Goal: Find specific page/section: Find specific page/section

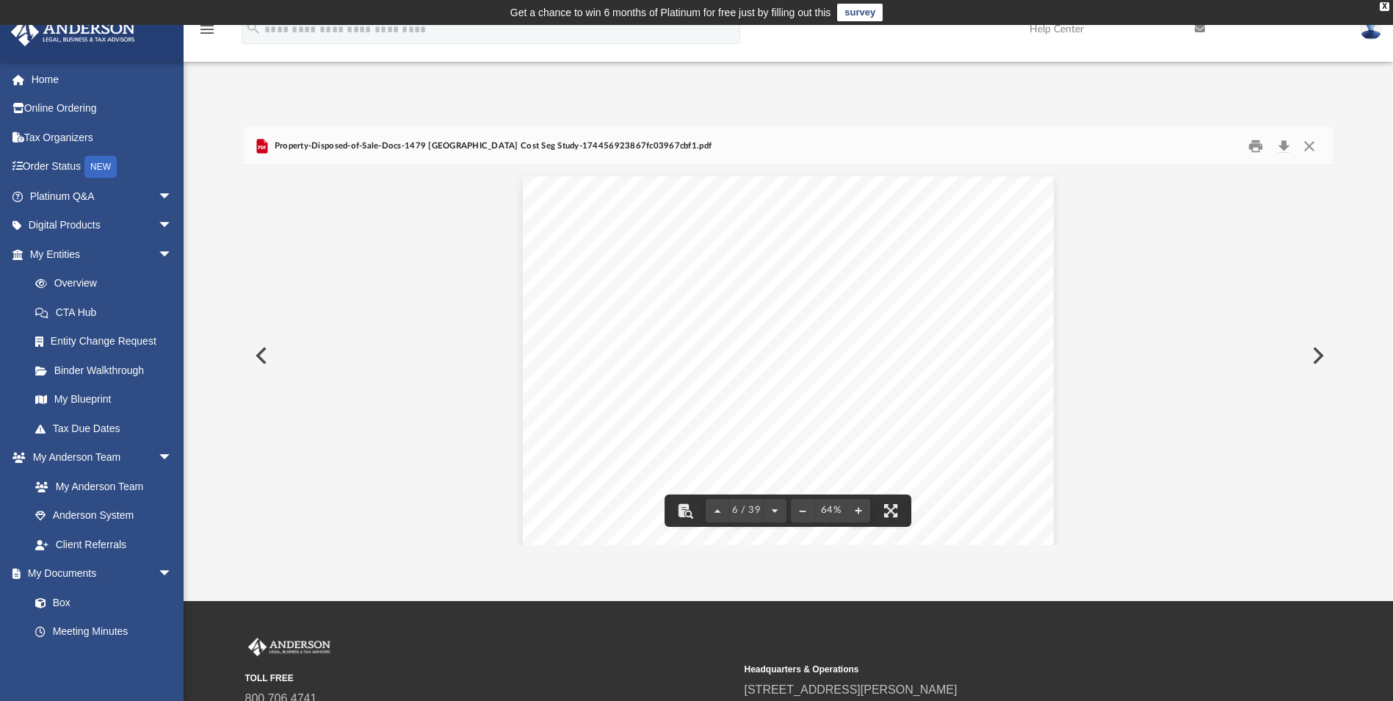
scroll to position [2071, 0]
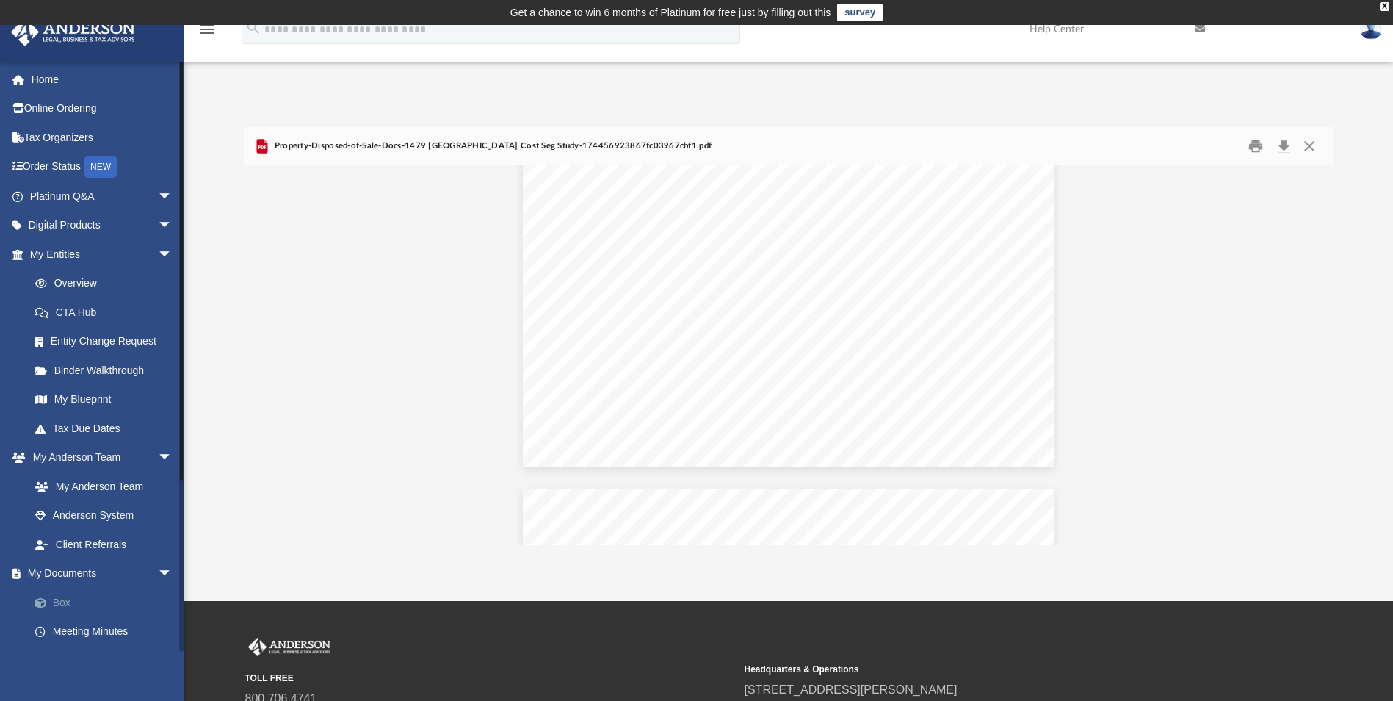
click at [65, 604] on link "Box" at bounding box center [108, 601] width 174 height 29
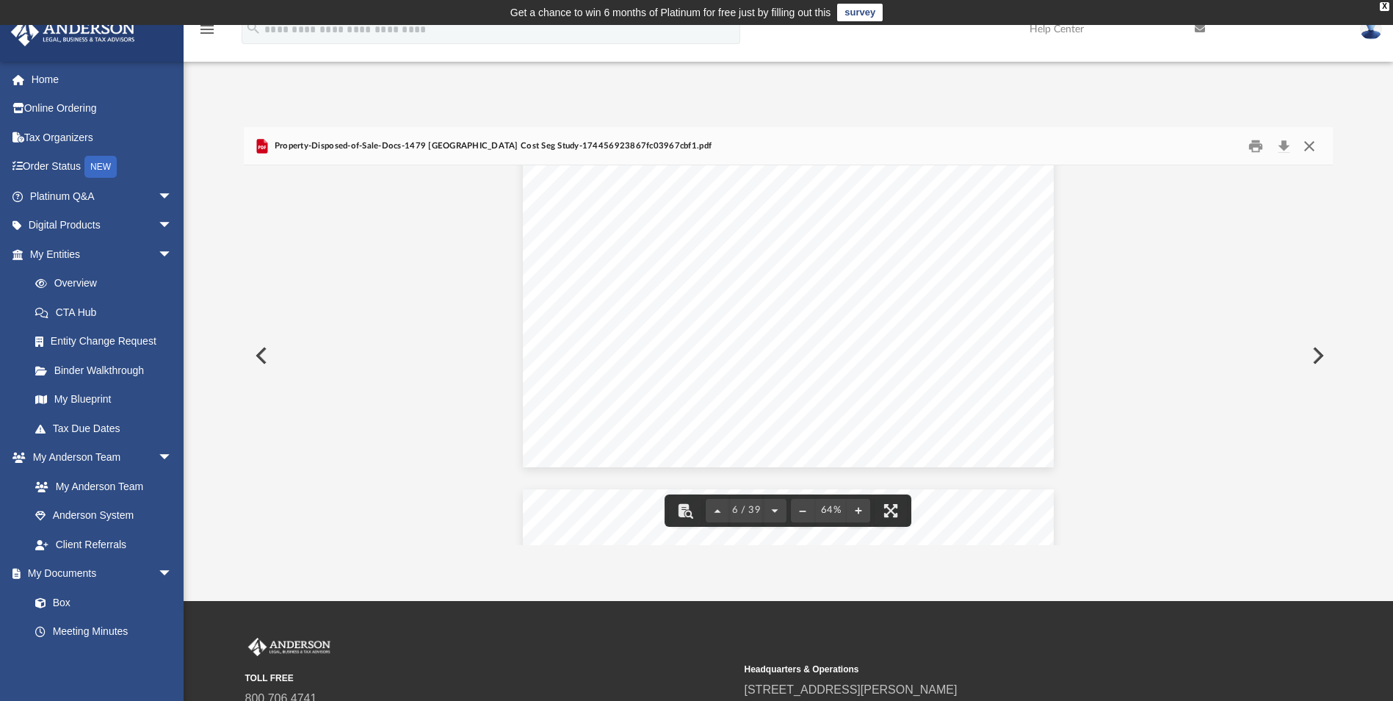
click at [1309, 142] on button "Close" at bounding box center [1309, 145] width 26 height 23
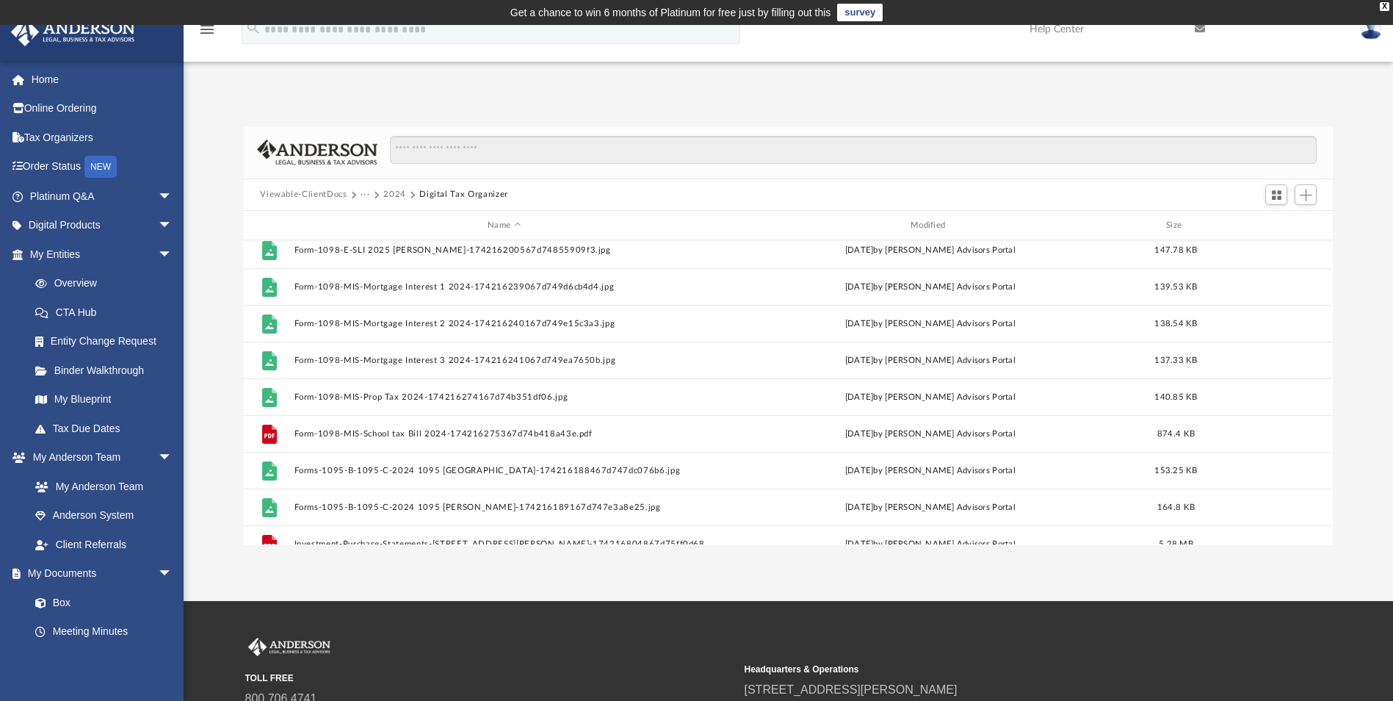
scroll to position [651, 0]
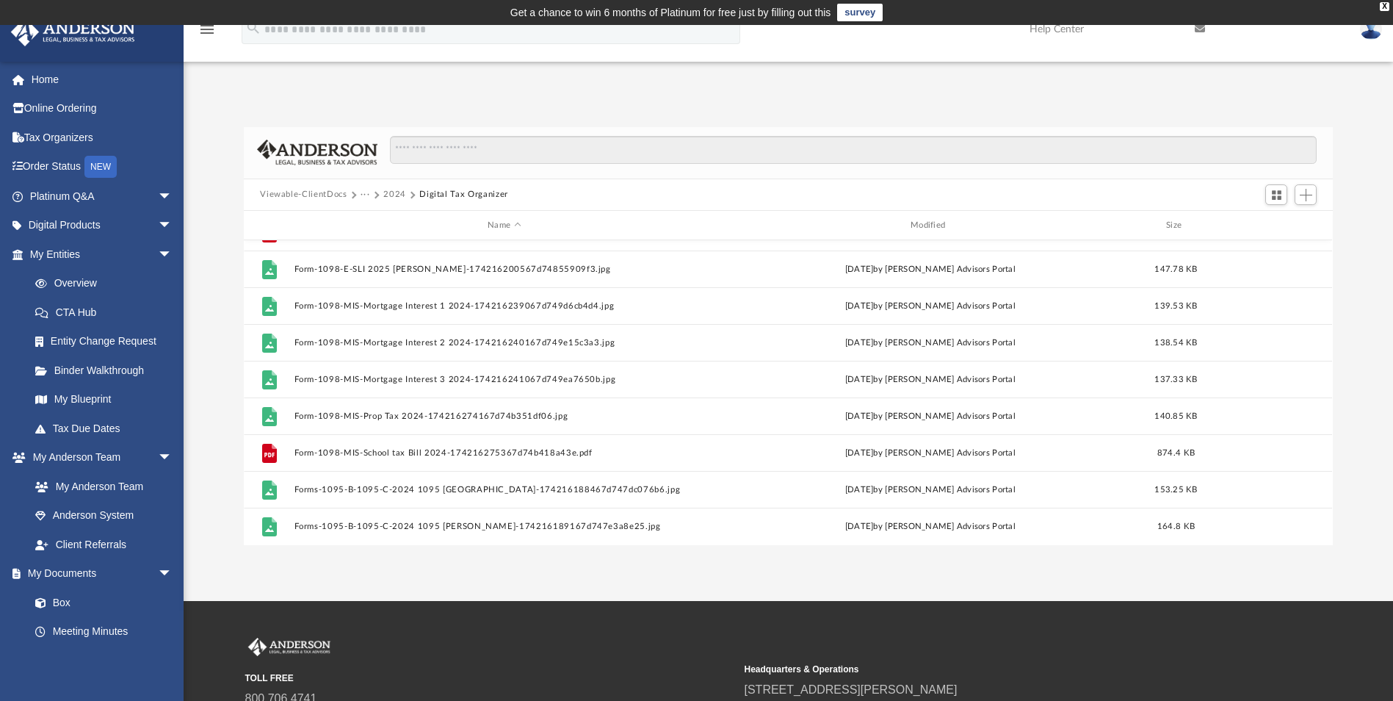
click at [300, 196] on button "Viewable-ClientDocs" at bounding box center [303, 194] width 87 height 13
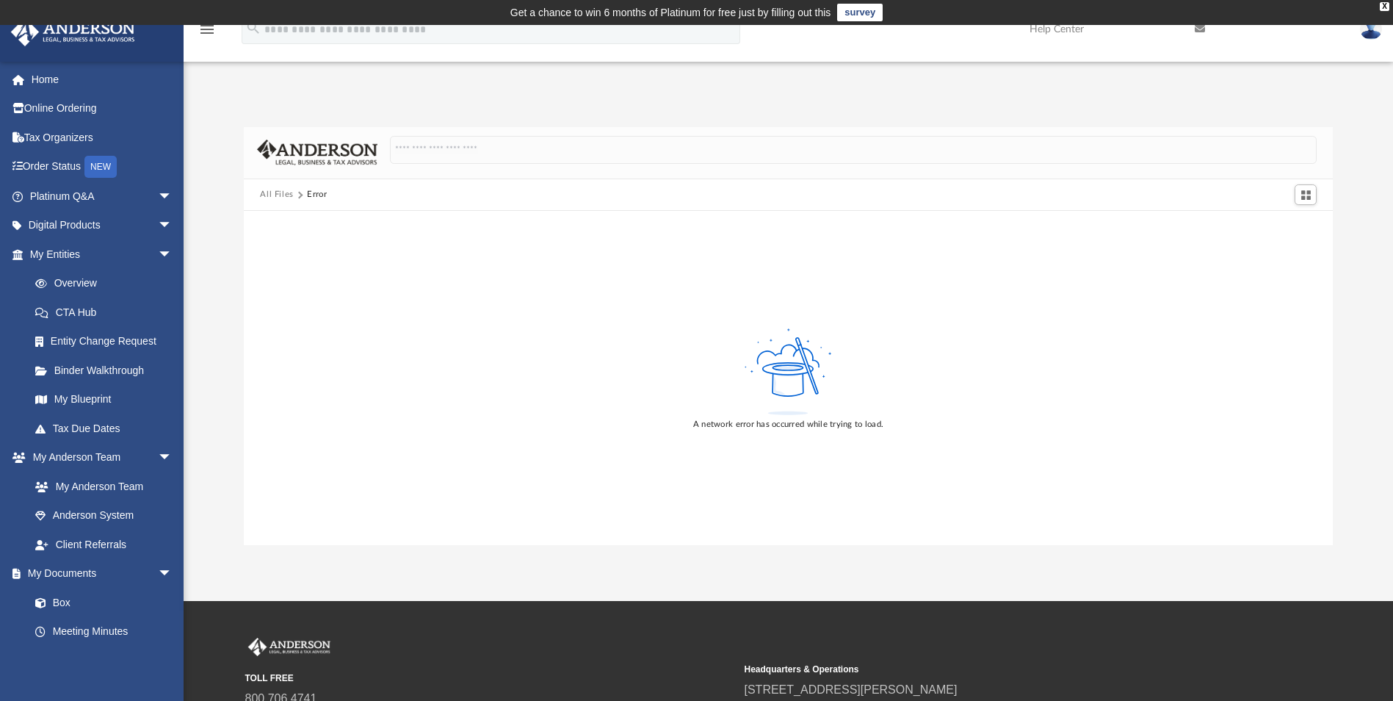
click at [267, 199] on button "All Files" at bounding box center [277, 194] width 34 height 13
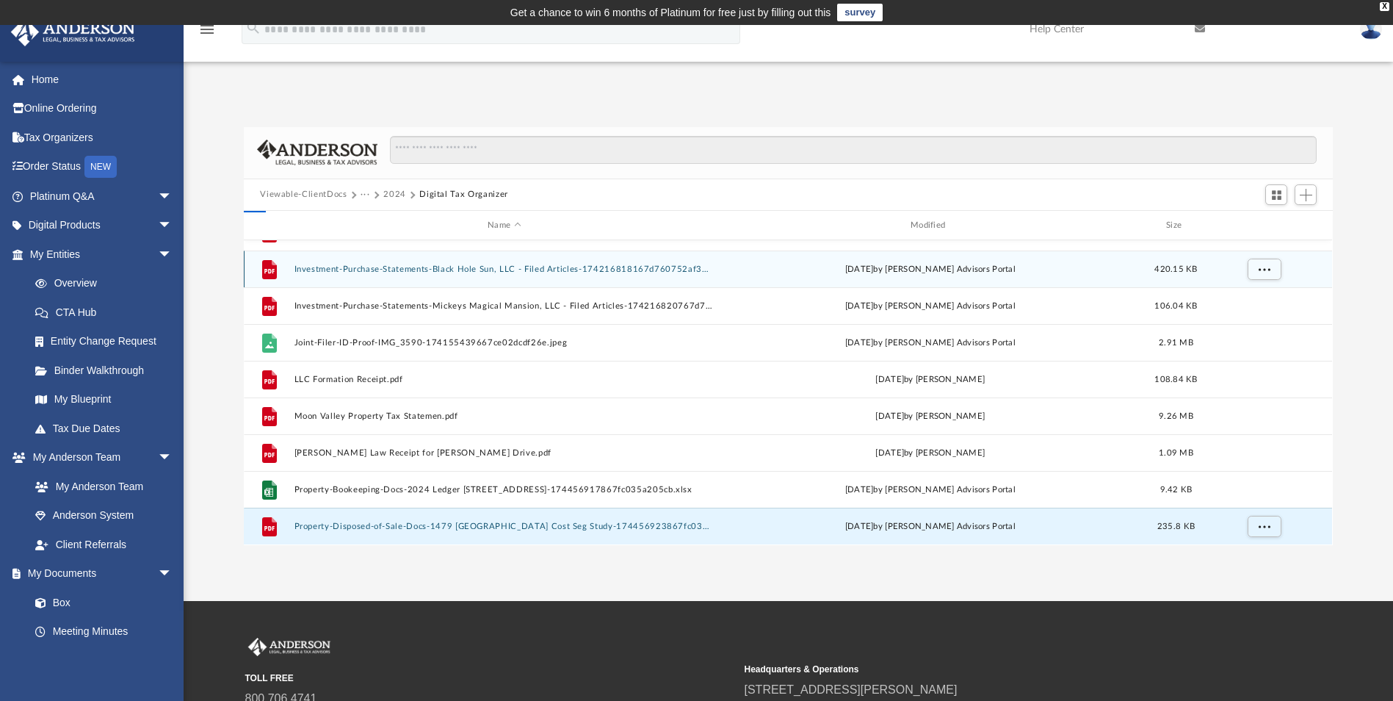
scroll to position [323, 1078]
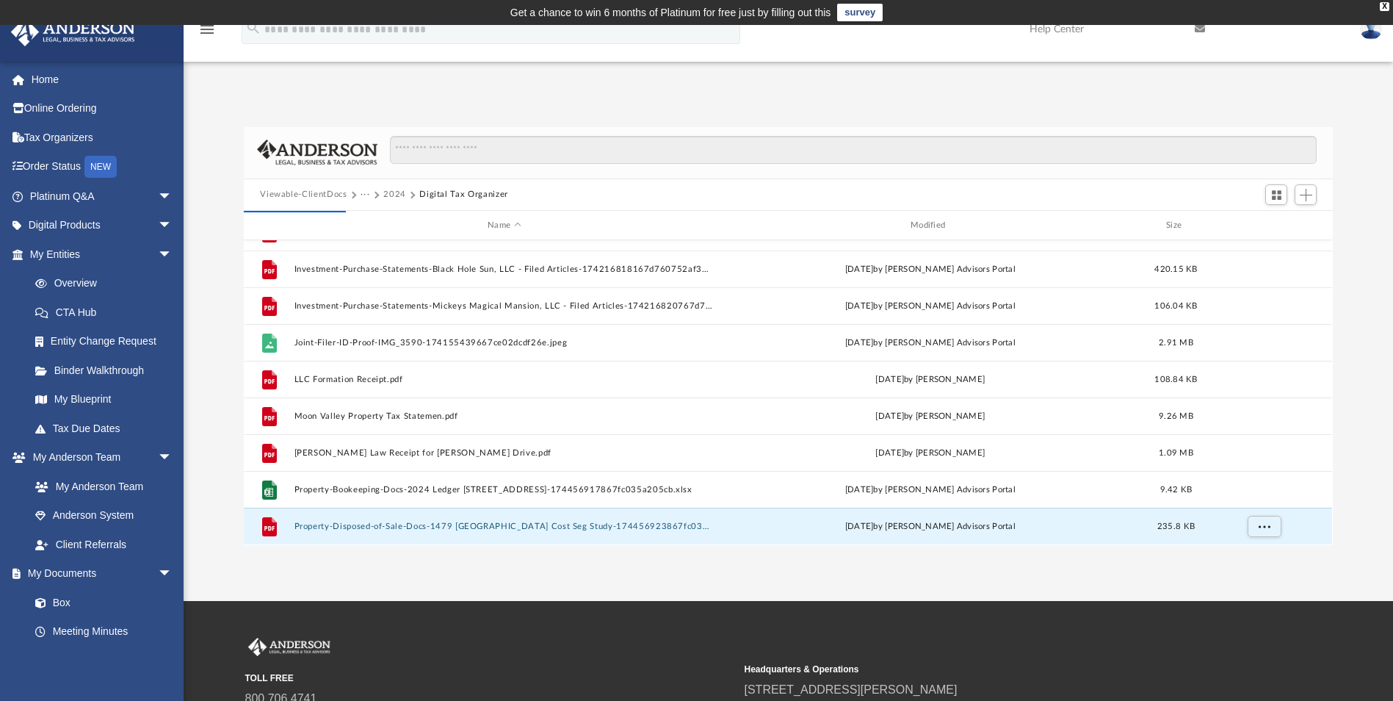
click at [308, 200] on button "Viewable-ClientDocs" at bounding box center [303, 194] width 87 height 13
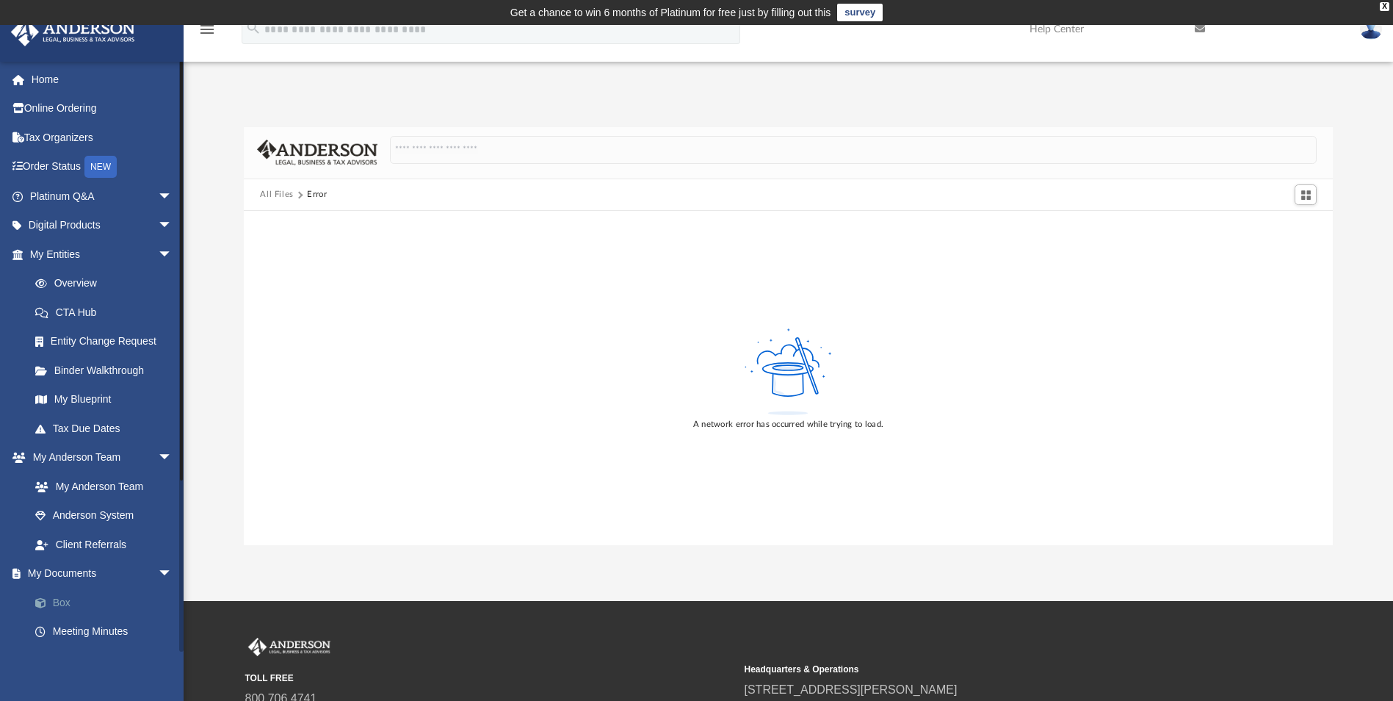
click at [71, 593] on link "Box" at bounding box center [108, 601] width 174 height 29
